Goal: Transaction & Acquisition: Subscribe to service/newsletter

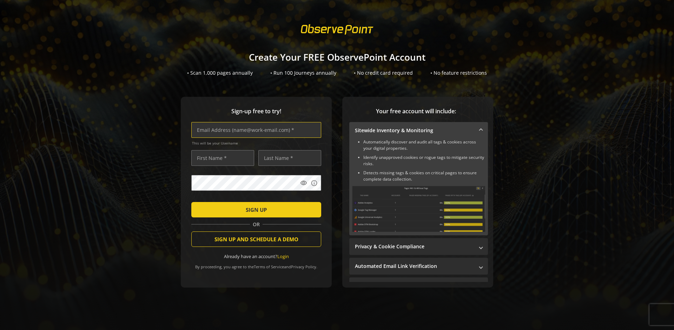
click at [254, 130] on input "text" at bounding box center [256, 130] width 130 height 16
type input "[EMAIL_ADDRESS][DOMAIN_NAME]"
click at [221, 158] on input "text" at bounding box center [222, 158] width 63 height 16
type input "Test"
click at [288, 158] on input "text" at bounding box center [289, 158] width 63 height 16
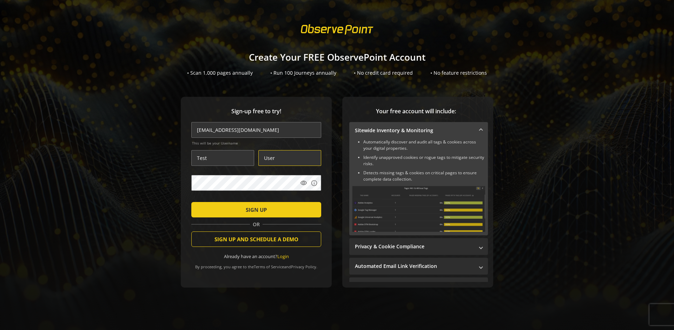
type input "User"
click at [254, 209] on span "SIGN UP" at bounding box center [256, 209] width 21 height 13
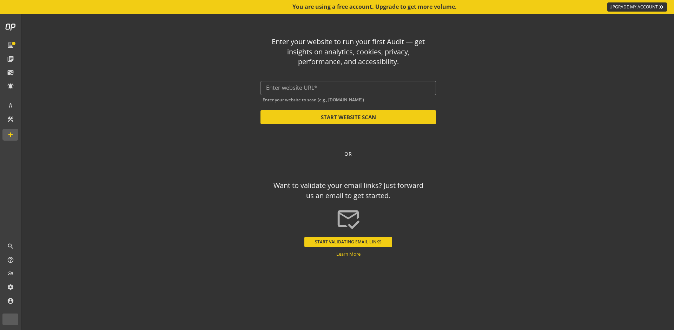
click at [348, 88] on input "text" at bounding box center [348, 88] width 164 height 7
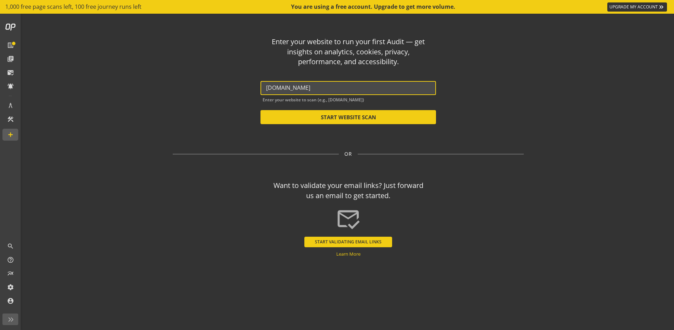
click at [348, 117] on button "START WEBSITE SCAN" at bounding box center [347, 117] width 175 height 14
type input "[URL][DOMAIN_NAME]"
